Goal: Task Accomplishment & Management: Use online tool/utility

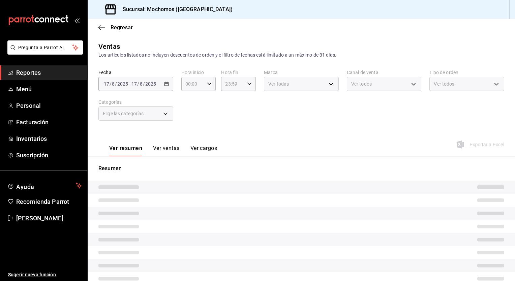
type input "3341872a-5347-4118-8f87-61381635e763,4fab835b-5ce3-44d6-a3b1-a21d3d8a3381,4ccb8…"
type input "c8544d00-0077-49dd-9e07-f6fffff65e49"
type input "PARROT,UBER_EATS,RAPPI,DIDI_FOOD,ONLINE"
type input "98c27cb7-4c58-4a9f-b691-5d7e954b9197,21a64d44-f9f2-4bf2-a1e6-486e07a13b50,71bb9…"
click at [208, 82] on icon "button" at bounding box center [209, 84] width 5 height 5
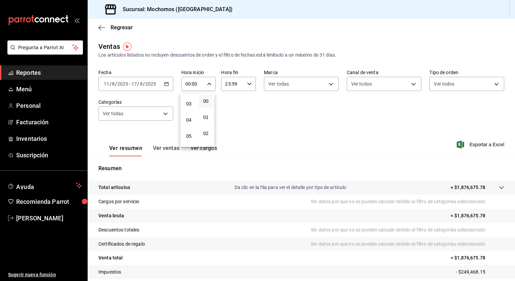
scroll to position [47, 0]
click at [188, 137] on span "05" at bounding box center [189, 135] width 6 height 5
type input "05:00"
click at [252, 83] on div at bounding box center [257, 140] width 515 height 281
click at [249, 83] on icon "button" at bounding box center [249, 84] width 5 height 5
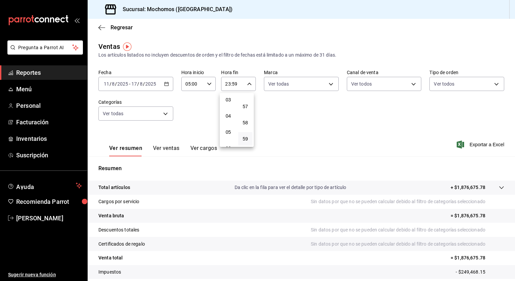
scroll to position [56, 0]
click at [228, 123] on button "05" at bounding box center [228, 125] width 14 height 13
click at [246, 103] on span "00" at bounding box center [245, 100] width 6 height 5
click at [168, 85] on div at bounding box center [257, 140] width 515 height 281
click at [166, 85] on icon "button" at bounding box center [166, 84] width 5 height 5
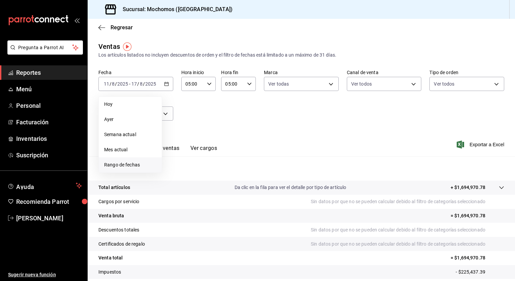
click at [125, 167] on span "Rango de fechas" at bounding box center [130, 164] width 52 height 7
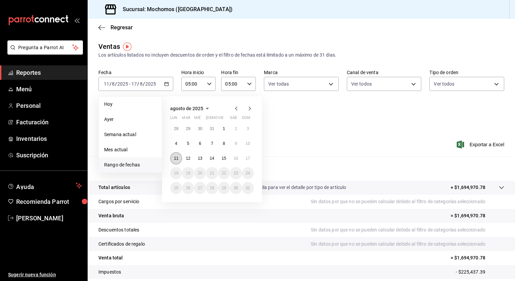
click at [175, 161] on button "11" at bounding box center [176, 158] width 12 height 12
click at [248, 161] on button "17" at bounding box center [248, 158] width 12 height 12
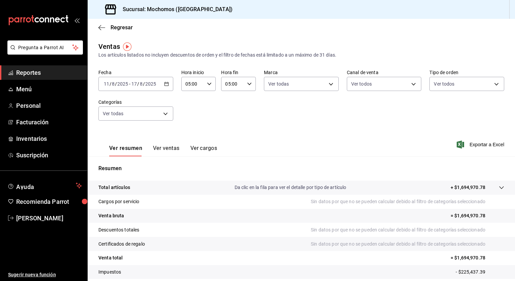
click at [247, 84] on icon "button" at bounding box center [249, 84] width 5 height 5
click at [229, 138] on span "23" at bounding box center [228, 138] width 6 height 5
type input "23:00"
click at [202, 128] on div at bounding box center [257, 140] width 515 height 281
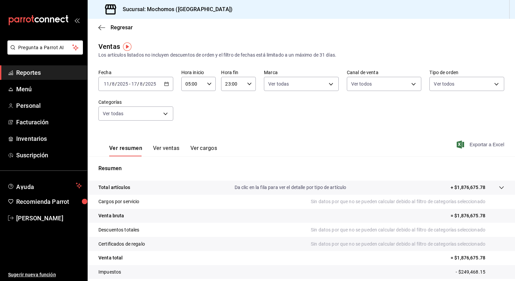
click at [473, 145] on span "Exportar a Excel" at bounding box center [481, 145] width 46 height 8
